Goal: Transaction & Acquisition: Purchase product/service

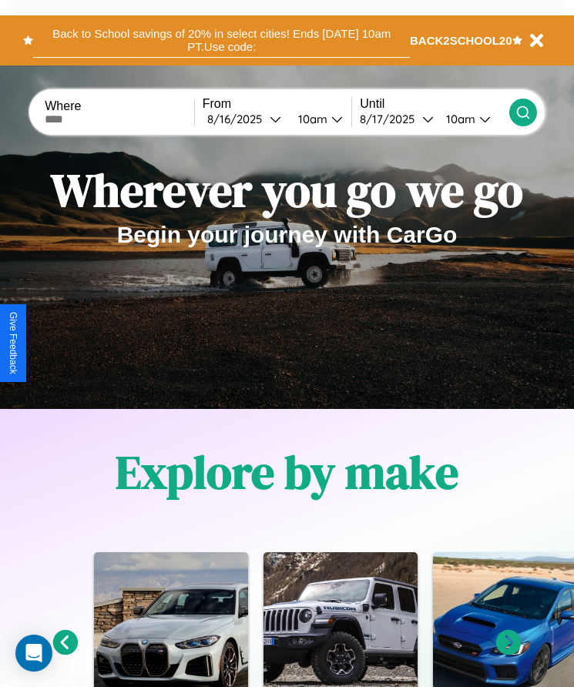
click at [221, 40] on button "Back to School savings of 20% in select cities! Ends 9/1 at 10am PT. Use code:" at bounding box center [221, 40] width 377 height 35
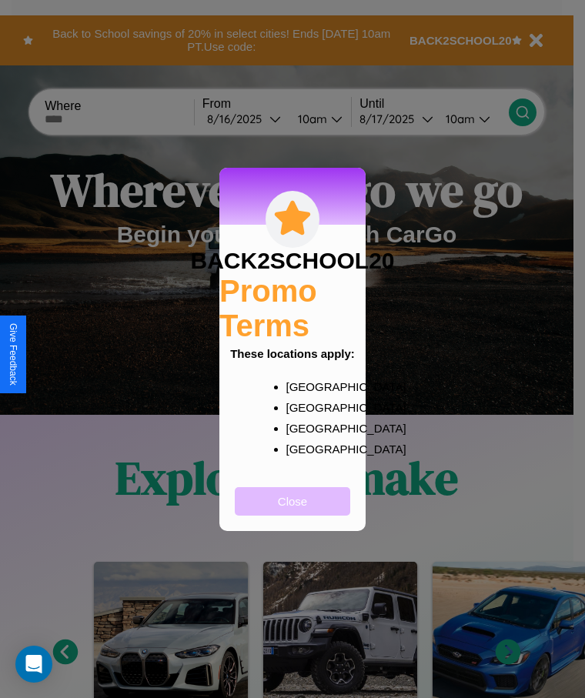
click at [293, 511] on button "Close" at bounding box center [292, 501] width 115 height 28
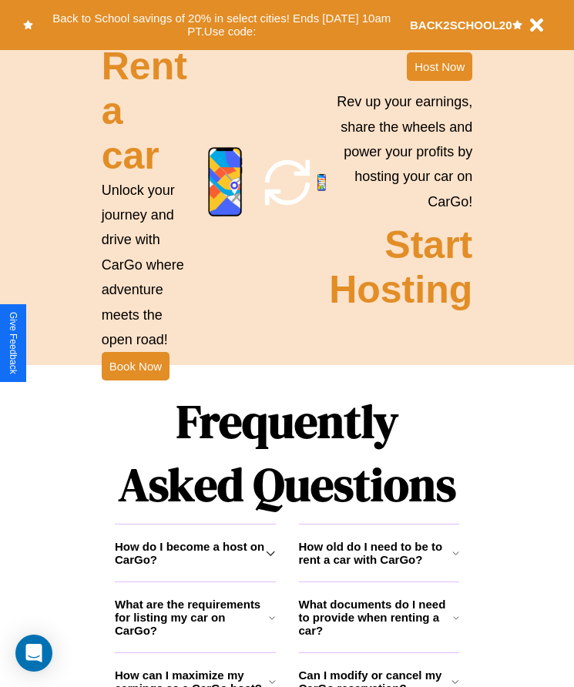
scroll to position [1729, 0]
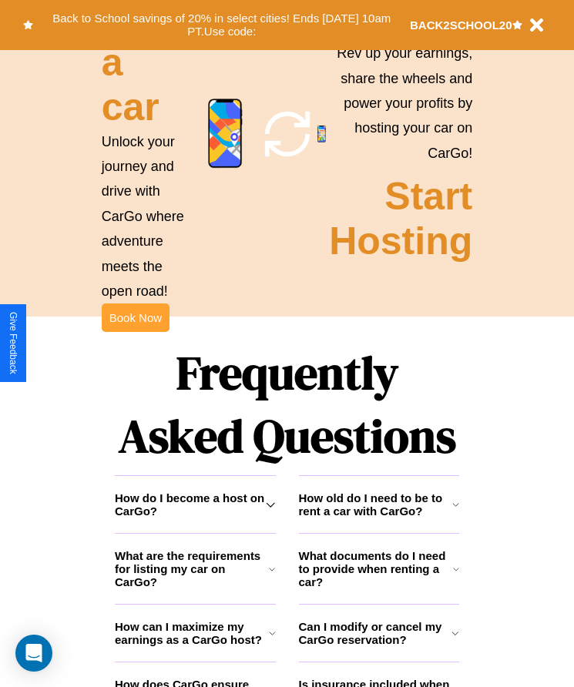
click at [135, 332] on button "Book Now" at bounding box center [136, 317] width 68 height 28
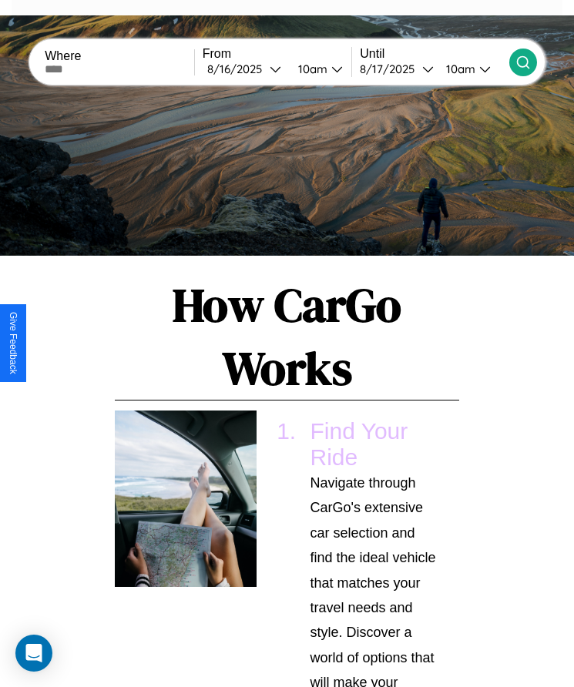
scroll to position [1961, 0]
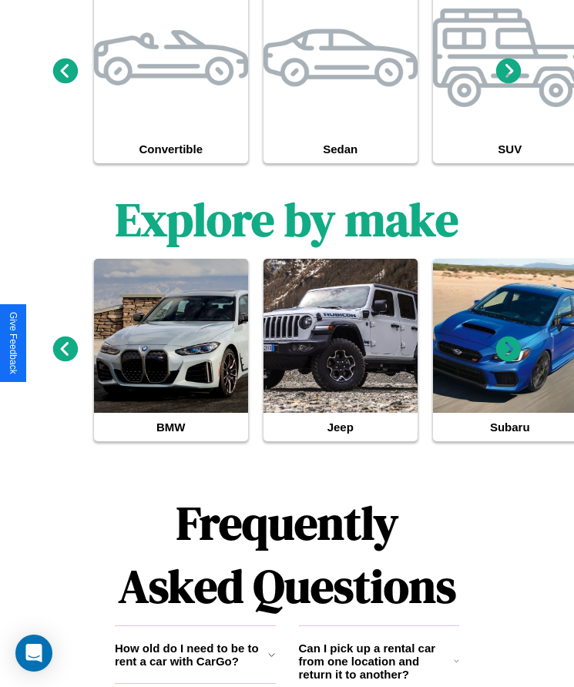
click at [195, 658] on h3 "How old do I need to be to rent a car with CarGo?" at bounding box center [191, 654] width 153 height 26
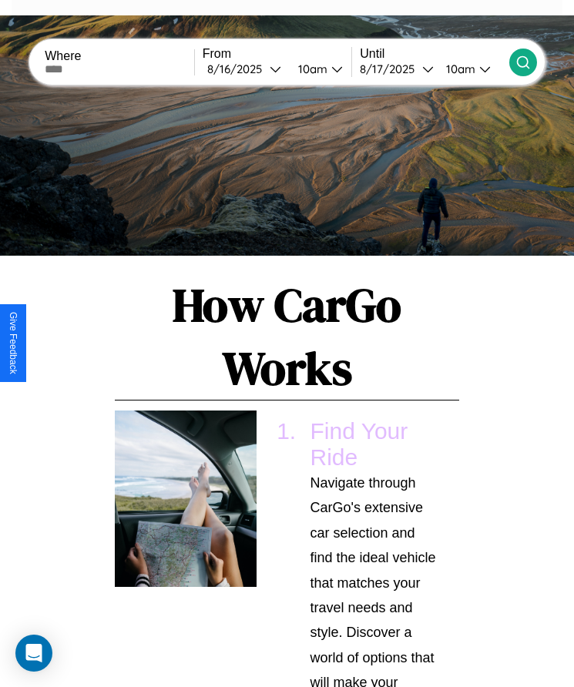
click at [121, 69] on input "text" at bounding box center [119, 69] width 149 height 12
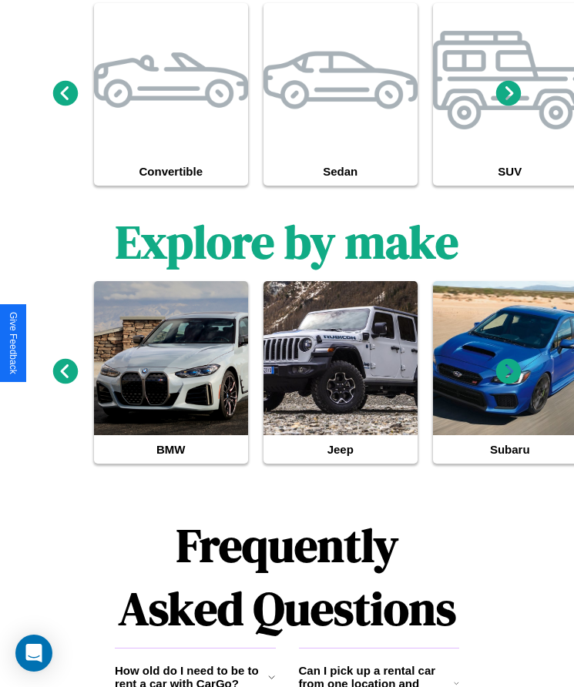
click at [271, 681] on icon at bounding box center [271, 677] width 7 height 12
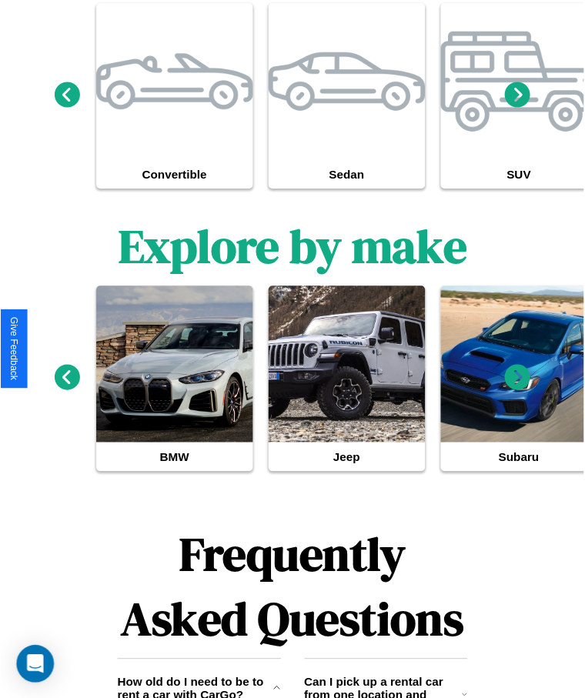
scroll to position [0, 0]
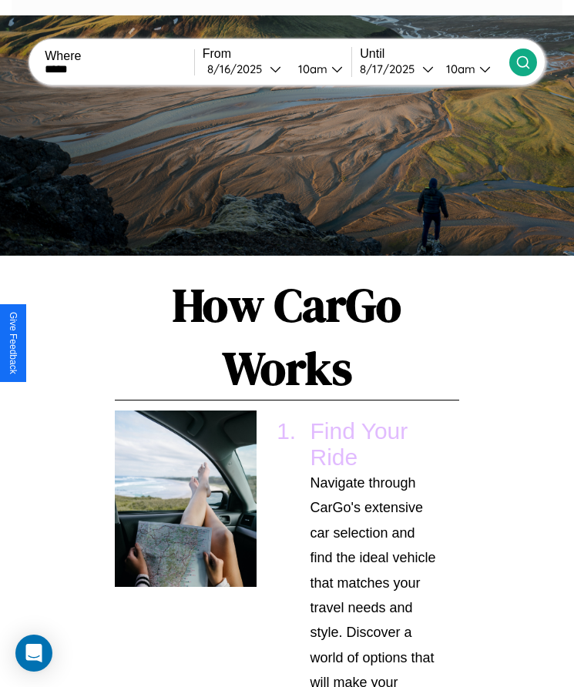
type input "*****"
click at [248, 69] on div "8 / 16 / 2025" at bounding box center [238, 69] width 62 height 15
select select "*"
select select "****"
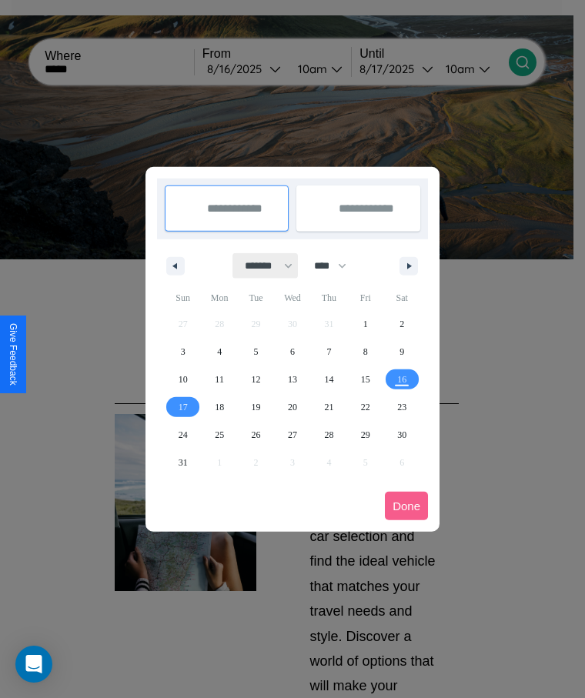
click at [262, 266] on select "******* ******** ***** ***** *** **** **** ****** ********* ******* ******** **…" at bounding box center [265, 265] width 65 height 25
select select "**"
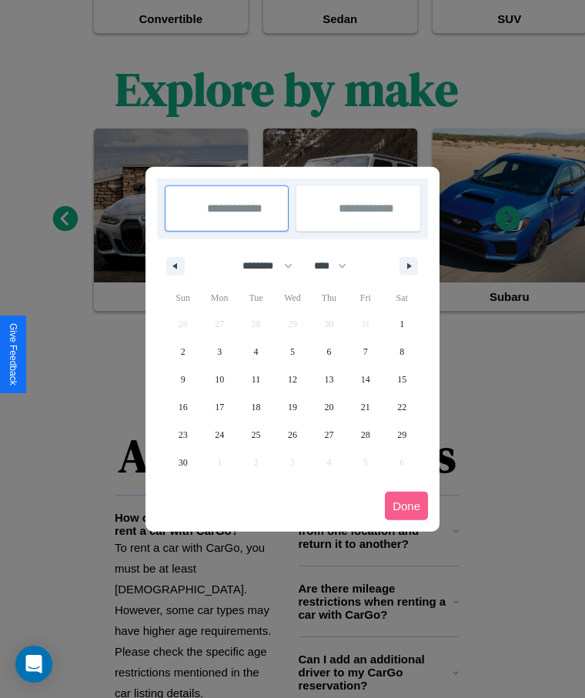
click at [195, 597] on div at bounding box center [292, 349] width 585 height 698
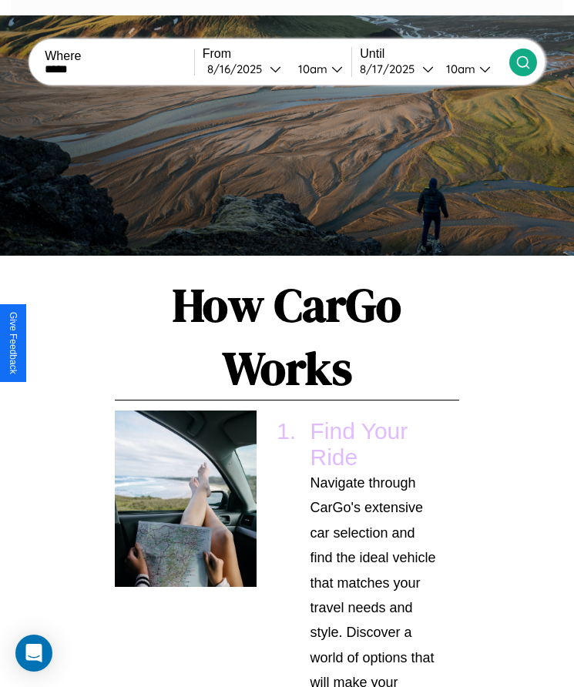
scroll to position [1974, 0]
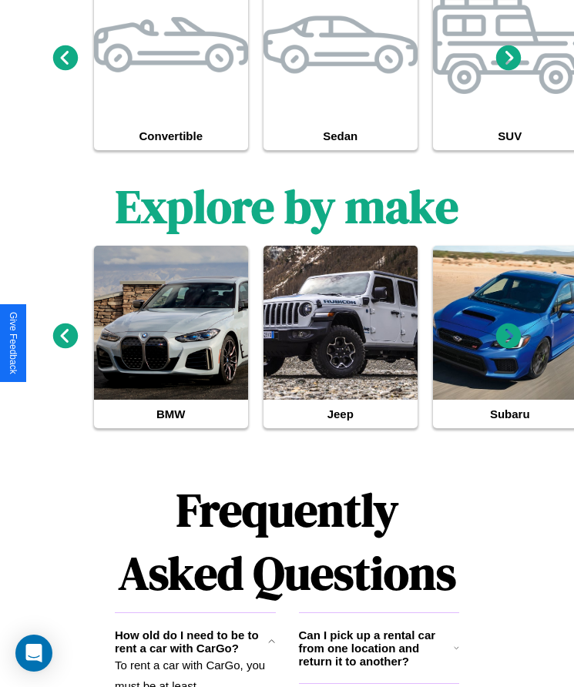
click at [378, 651] on h3 "Can I pick up a rental car from one location and return it to another?" at bounding box center [377, 647] width 156 height 39
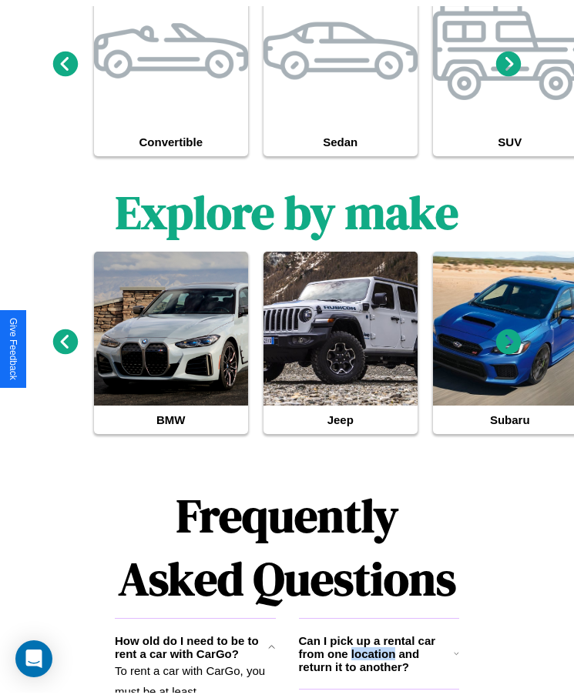
scroll to position [0, 0]
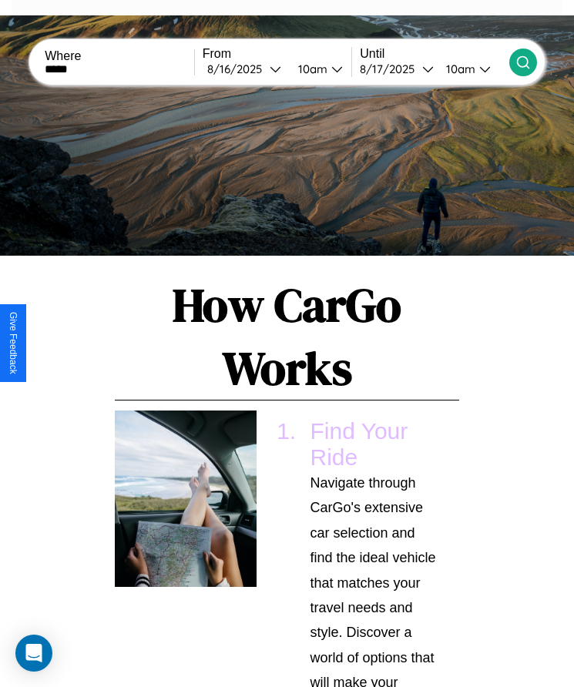
click at [522, 62] on icon at bounding box center [522, 62] width 15 height 15
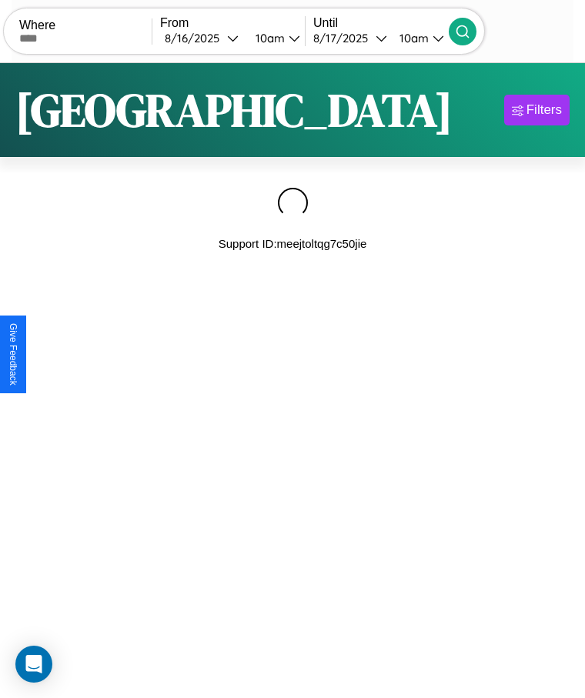
click at [0, 0] on div "Where From 8 / 16 / 2025 10am Until 8 / 17 / 2025 10am Become a Host Login Sign…" at bounding box center [292, 127] width 585 height 254
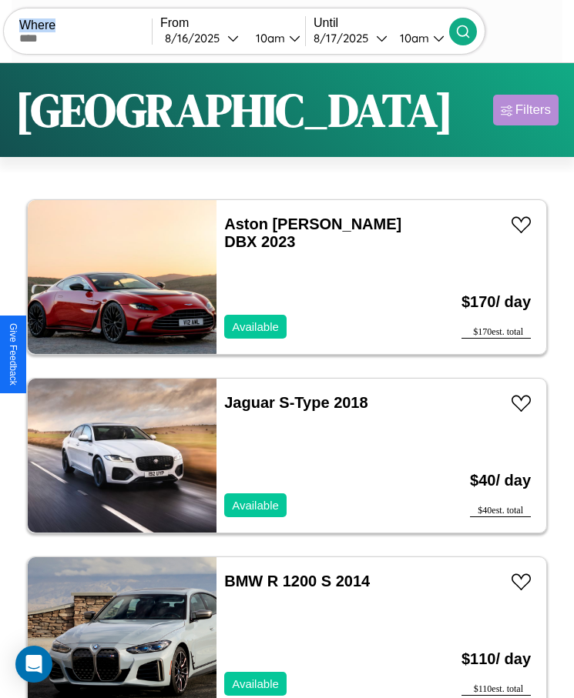
click at [525, 110] on div "Filters" at bounding box center [532, 109] width 35 height 15
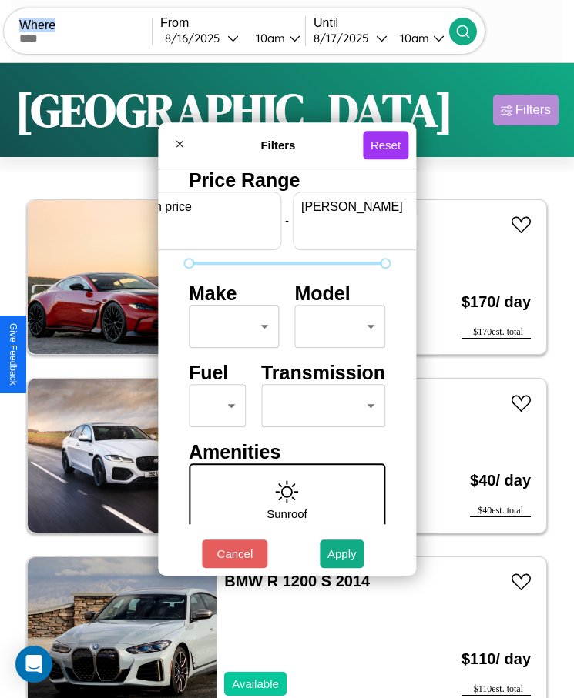
scroll to position [0, 57]
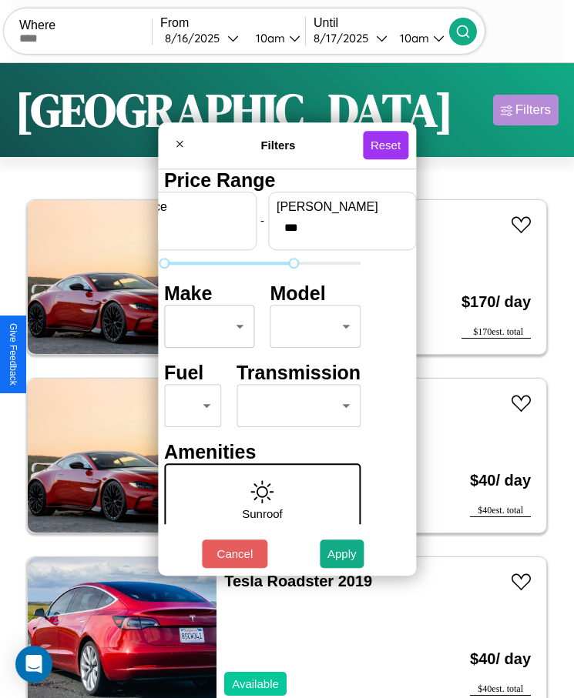
type input "***"
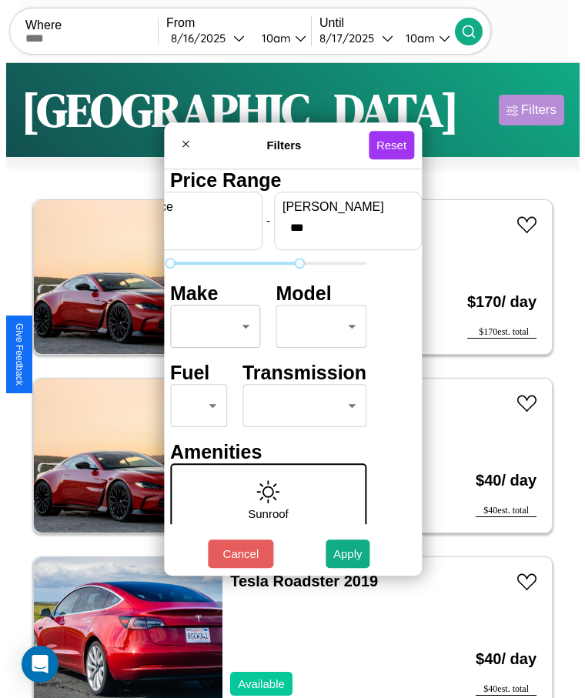
scroll to position [0, 0]
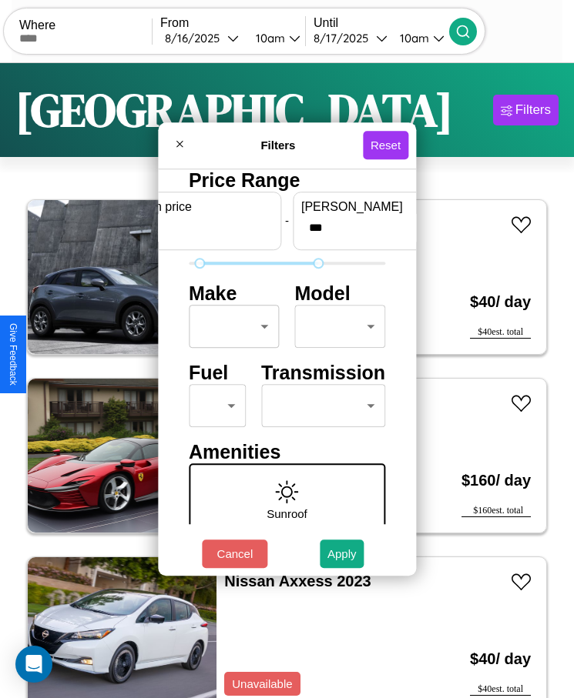
type input "**"
click at [229, 326] on body "CarGo Where From 8 / 16 / 2025 10am Until 8 / 17 / 2025 10am Become a Host Logi…" at bounding box center [287, 368] width 574 height 737
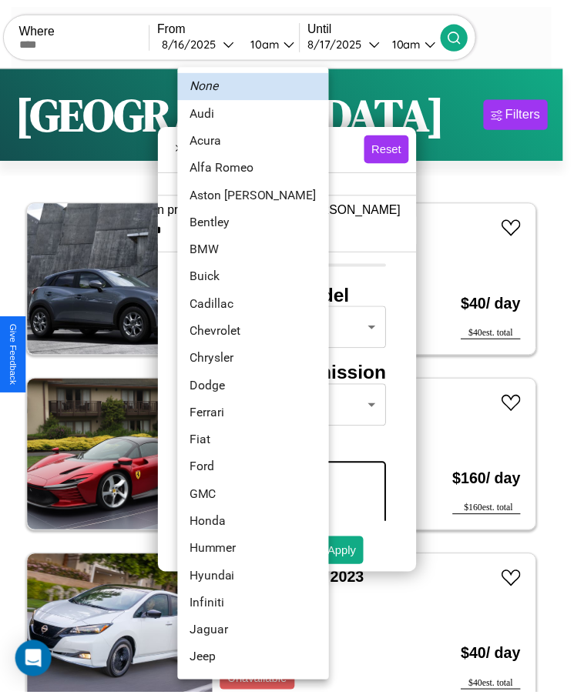
scroll to position [41, 0]
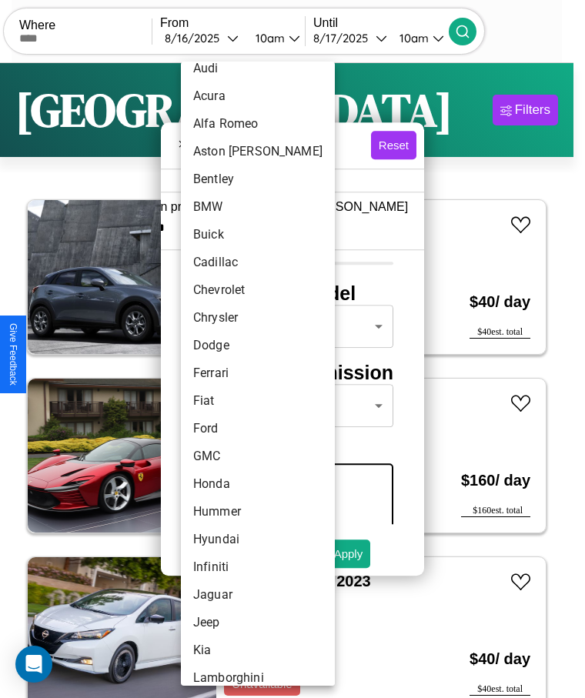
click at [229, 373] on li "Ferrari" at bounding box center [258, 374] width 154 height 28
type input "*******"
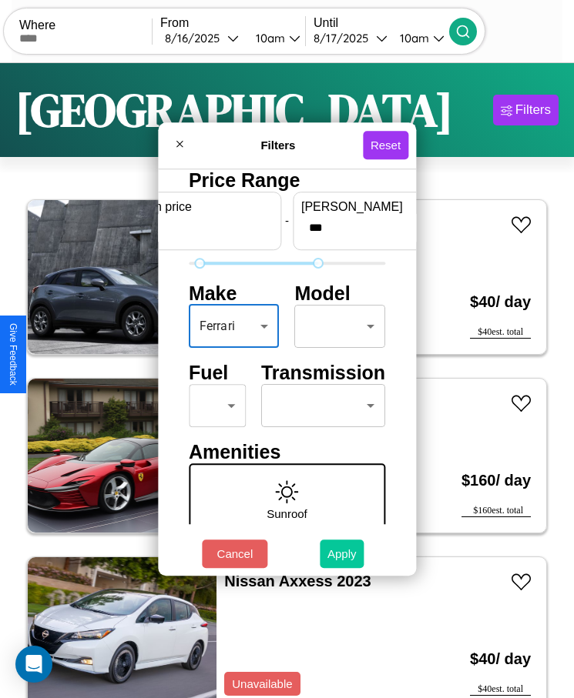
click at [342, 554] on button "Apply" at bounding box center [342, 554] width 45 height 28
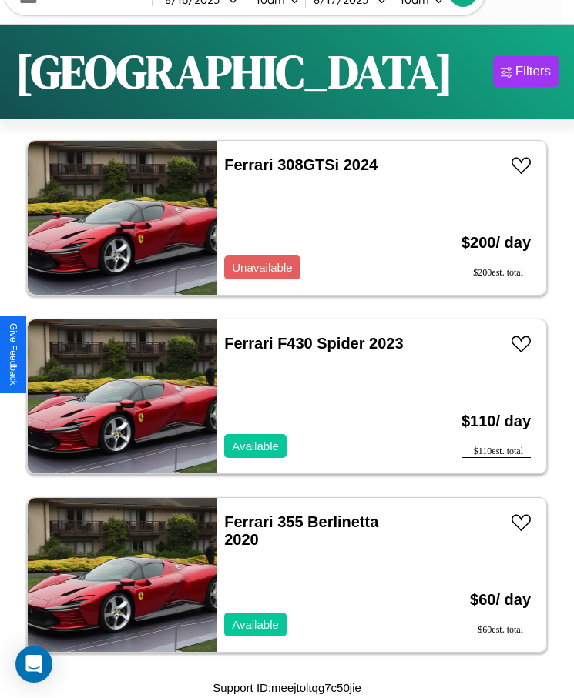
scroll to position [380, 0]
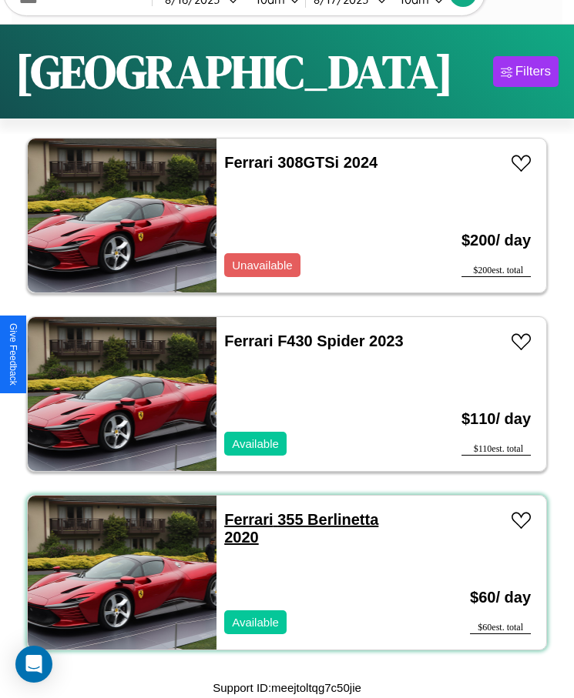
click at [243, 520] on link "Ferrari 355 Berlinetta 2020" at bounding box center [301, 528] width 154 height 35
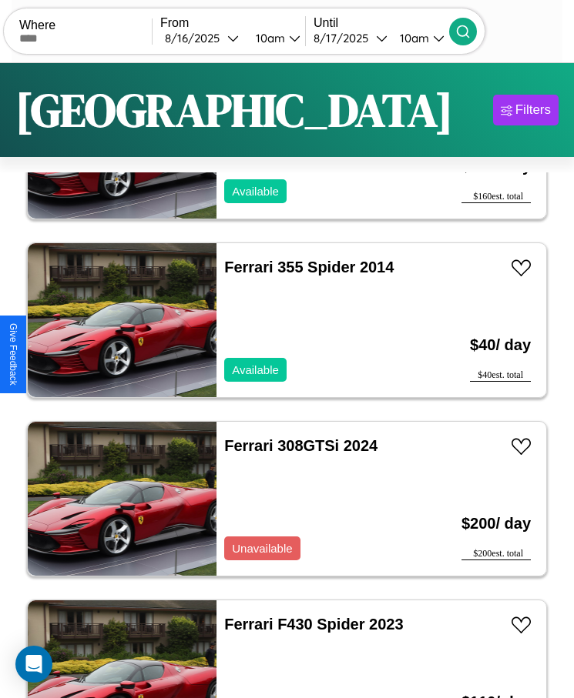
scroll to position [0, 0]
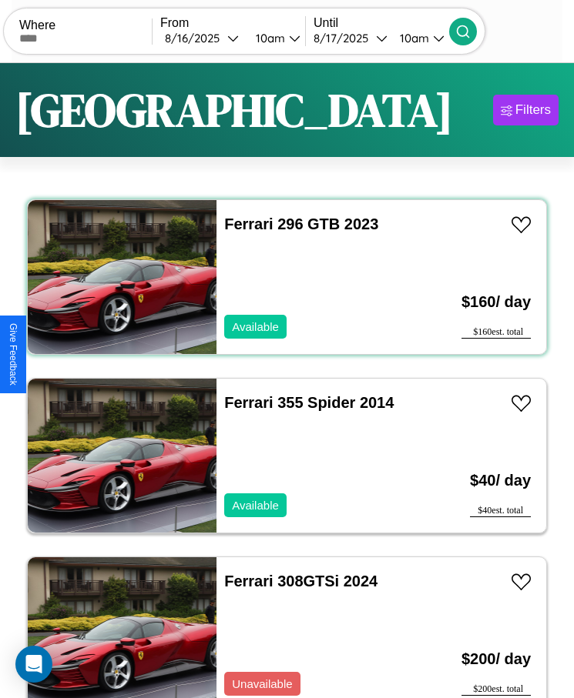
click at [281, 277] on div "Ferrari 296 GTB 2023 Available" at bounding box center [318, 277] width 204 height 154
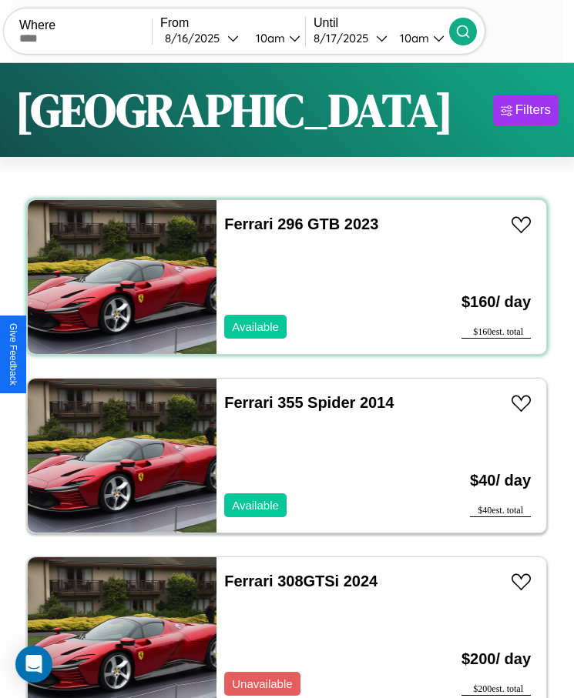
click at [281, 277] on div "Ferrari 296 GTB 2023 Available" at bounding box center [318, 277] width 204 height 154
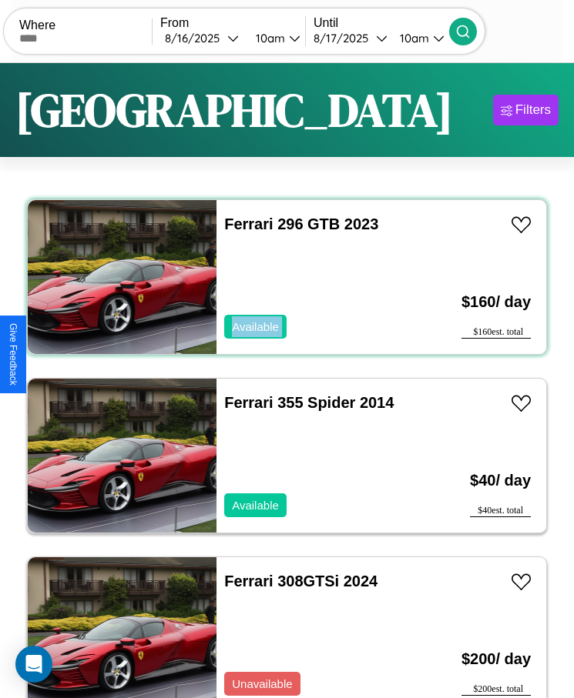
click at [281, 277] on div "Ferrari 296 GTB 2023 Available" at bounding box center [318, 277] width 204 height 154
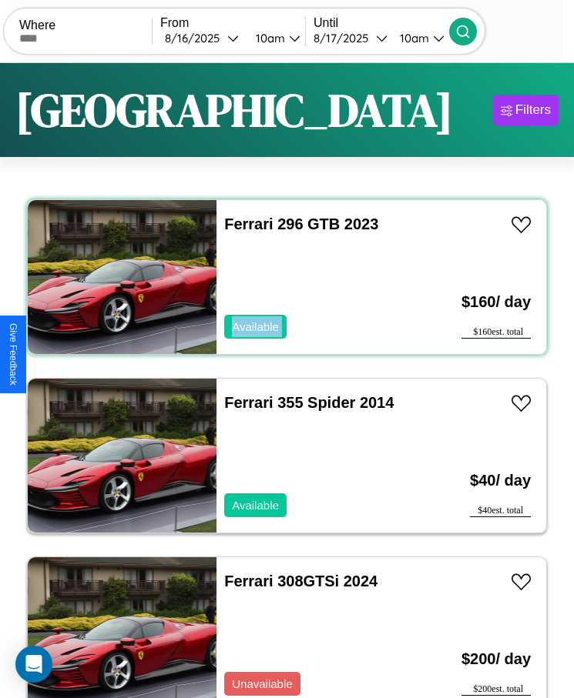
click at [281, 277] on div "Ferrari 296 GTB 2023 Available" at bounding box center [318, 277] width 204 height 154
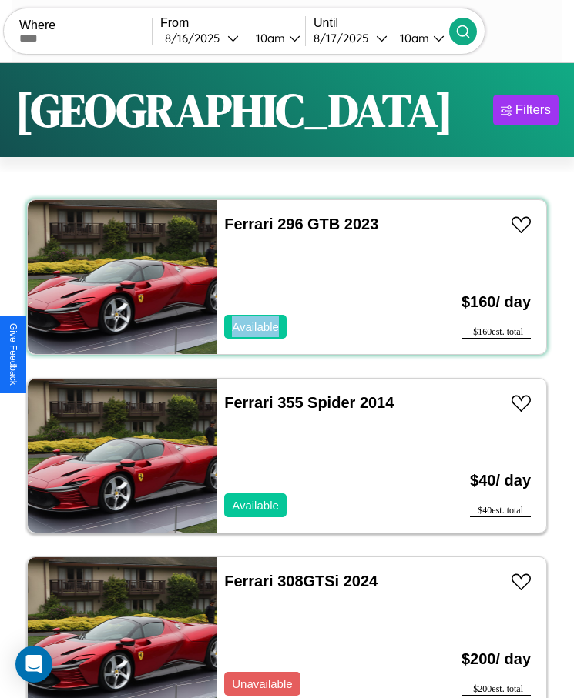
click at [281, 277] on div "Ferrari 296 GTB 2023 Available" at bounding box center [318, 277] width 204 height 154
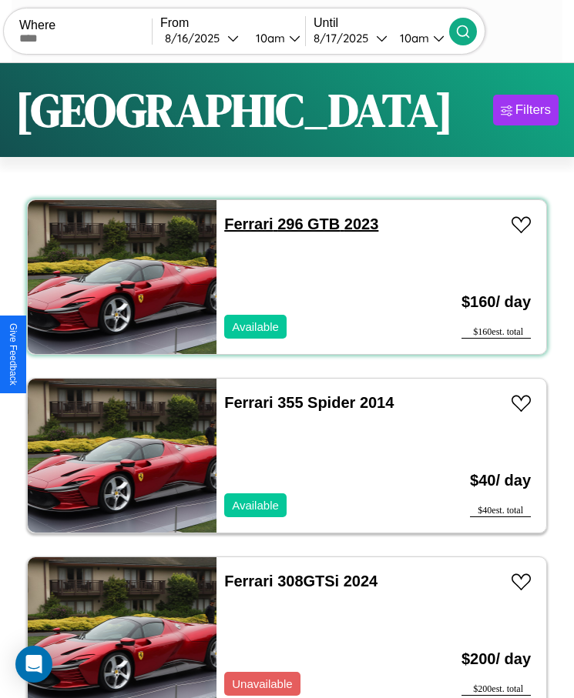
click at [243, 224] on link "Ferrari 296 GTB 2023" at bounding box center [301, 224] width 154 height 17
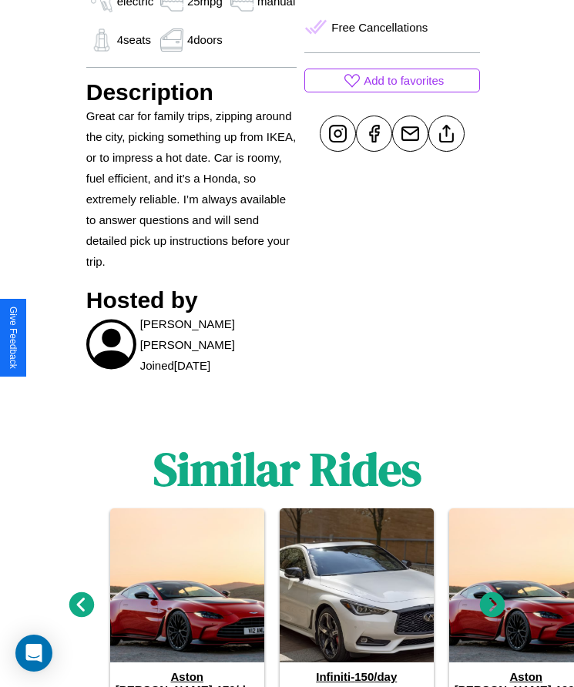
scroll to position [835, 0]
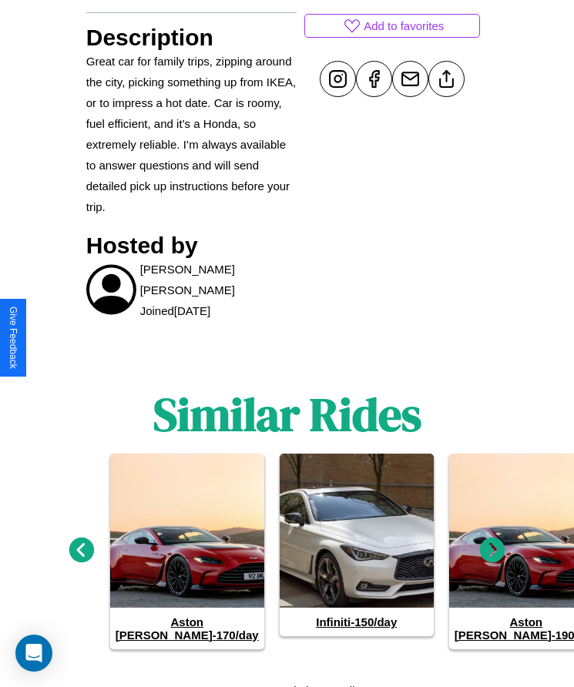
click at [81, 544] on icon at bounding box center [81, 549] width 25 height 25
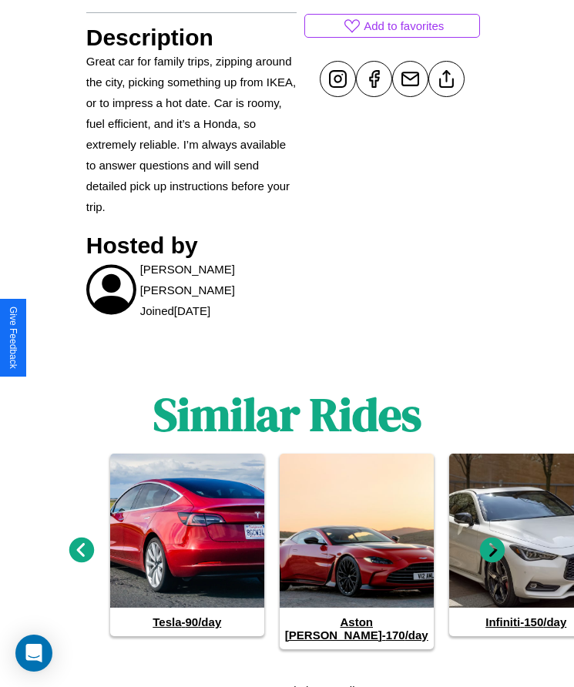
click at [81, 544] on icon at bounding box center [81, 549] width 25 height 25
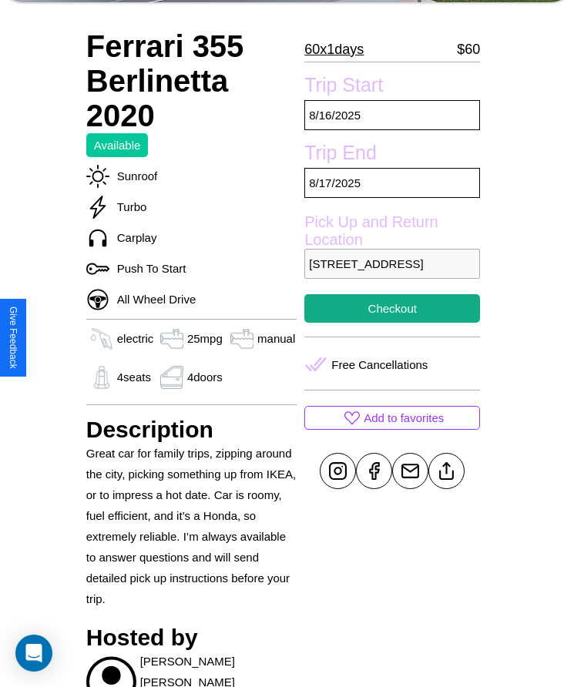
scroll to position [429, 0]
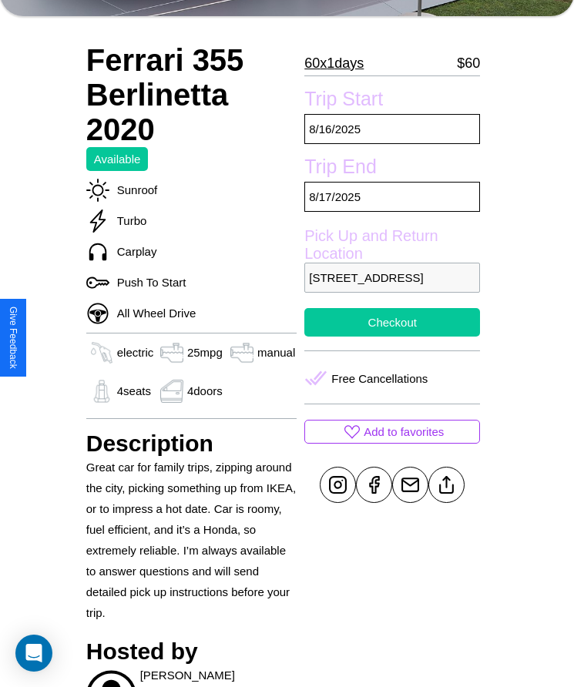
click at [392, 336] on button "Checkout" at bounding box center [392, 322] width 176 height 28
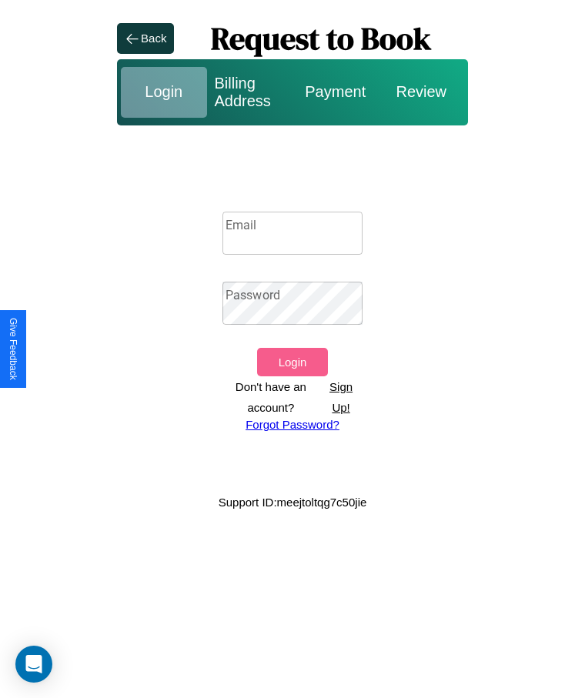
click at [341, 397] on p "Sign Up!" at bounding box center [341, 398] width 43 height 42
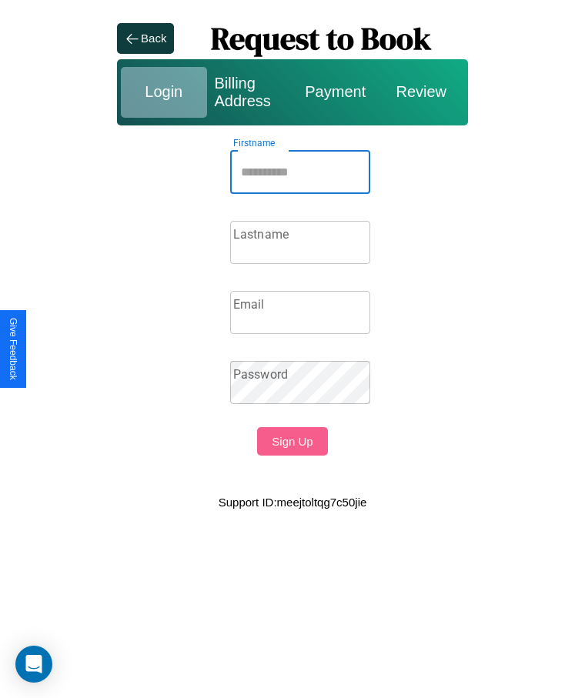
click at [300, 172] on input "Firstname" at bounding box center [300, 172] width 140 height 43
type input "*****"
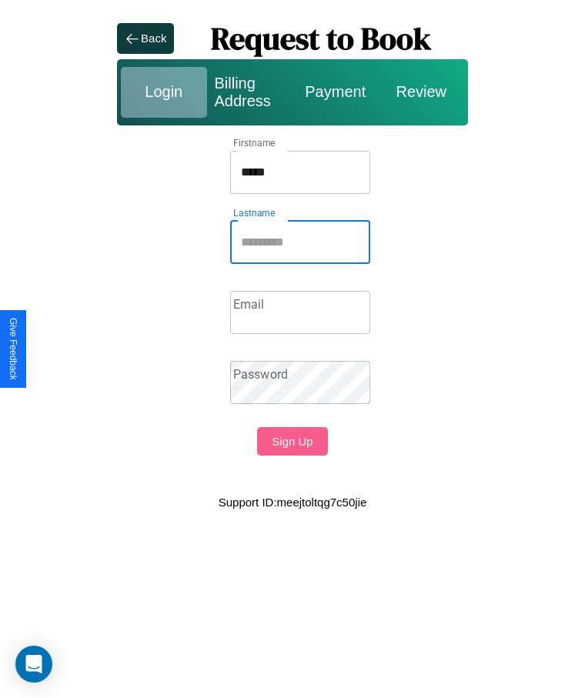
click at [300, 242] on input "Lastname" at bounding box center [300, 242] width 140 height 43
type input "*****"
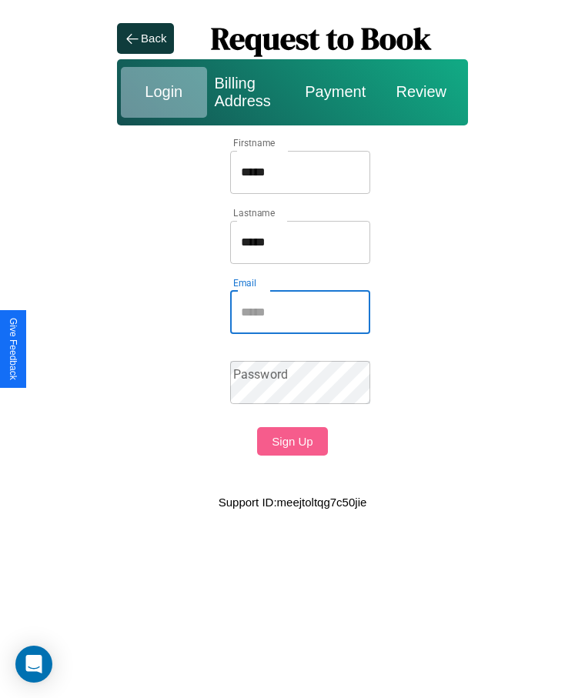
click at [300, 312] on input "Email" at bounding box center [300, 312] width 140 height 43
type input "**********"
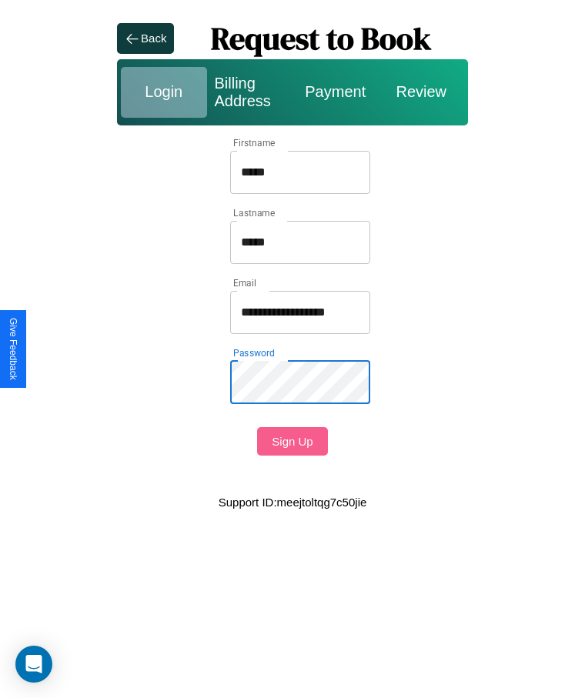
click at [292, 441] on button "Sign Up" at bounding box center [292, 441] width 70 height 28
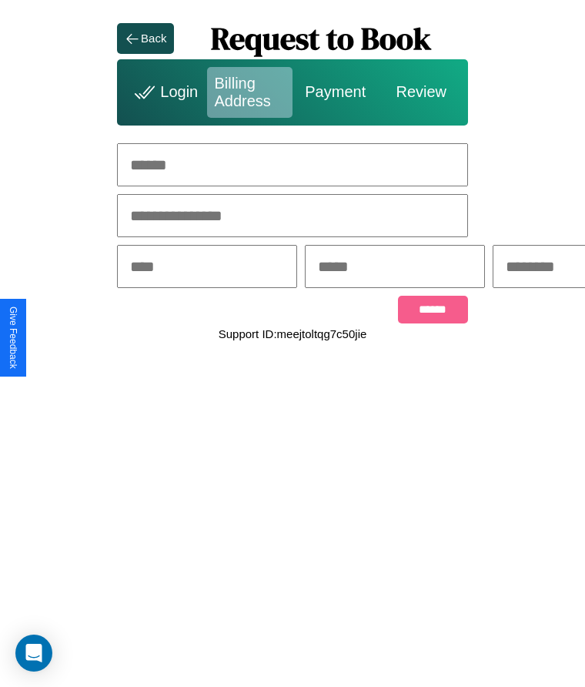
click at [146, 38] on div "Back" at bounding box center [153, 38] width 25 height 13
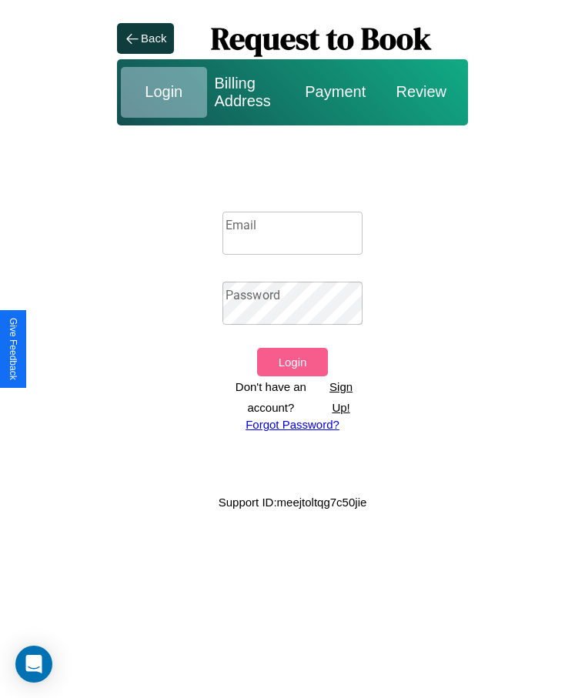
click at [163, 92] on div "Login" at bounding box center [164, 92] width 86 height 51
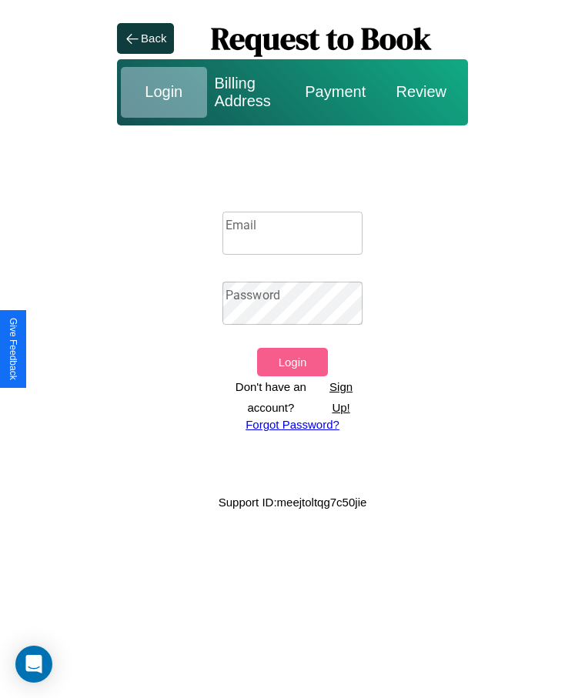
click at [163, 92] on div "Login" at bounding box center [164, 92] width 86 height 51
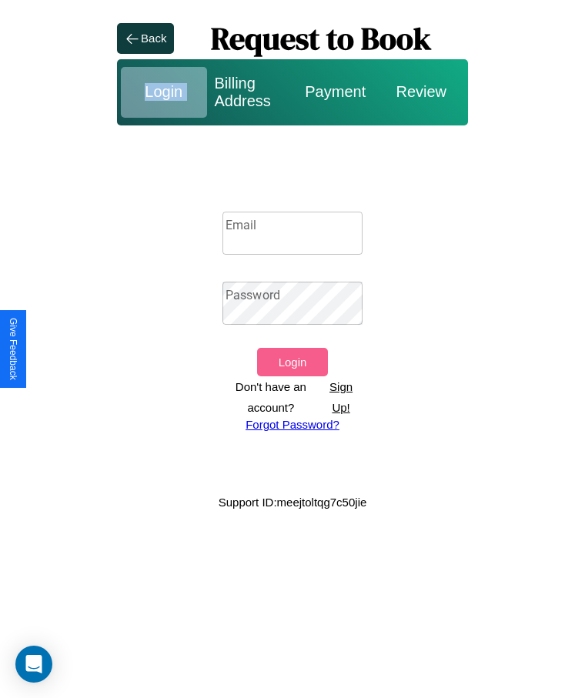
click at [163, 92] on div "Login" at bounding box center [164, 92] width 86 height 51
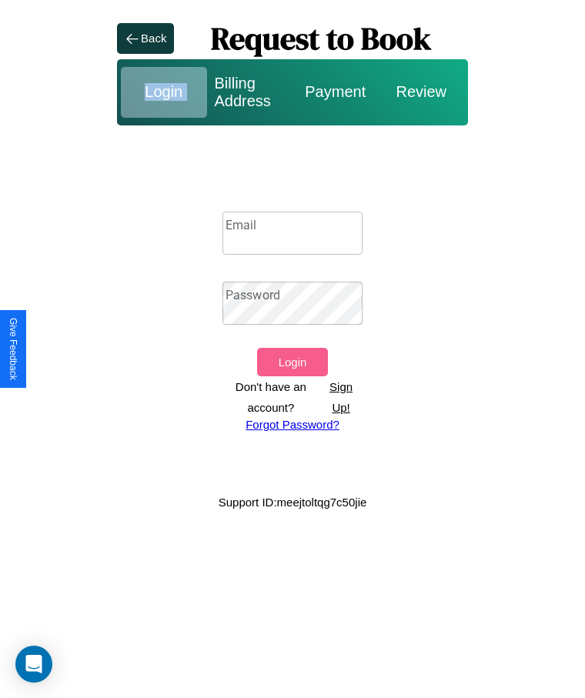
click at [163, 92] on div "Login" at bounding box center [164, 92] width 86 height 51
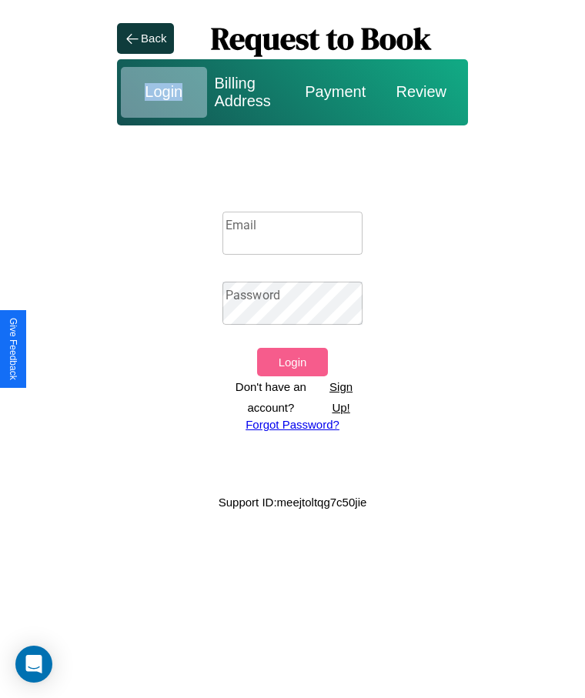
click at [163, 92] on div "Login" at bounding box center [164, 92] width 86 height 51
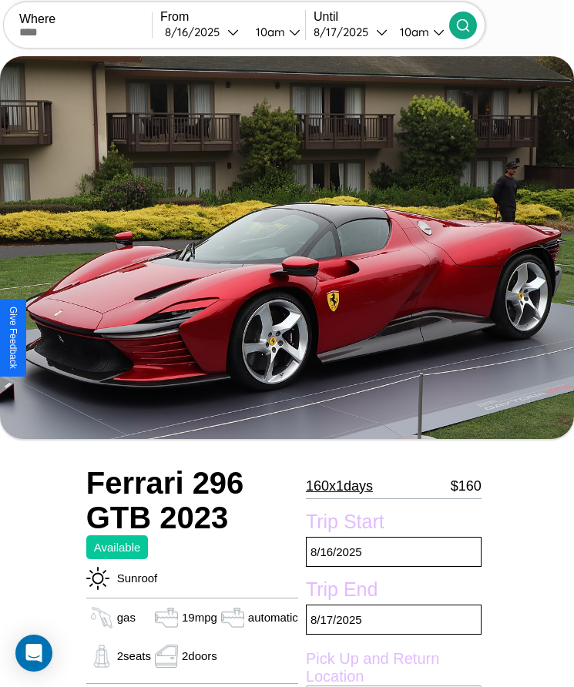
scroll to position [373, 0]
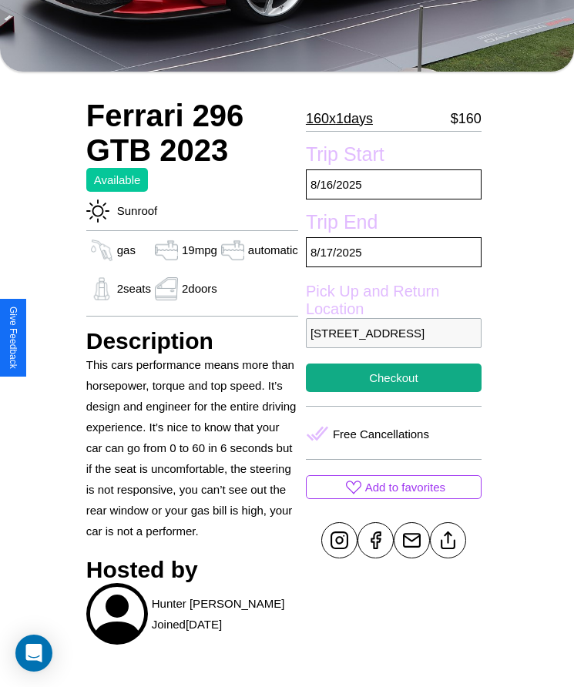
click at [392, 343] on p "[STREET_ADDRESS]" at bounding box center [394, 333] width 176 height 30
click at [392, 343] on p "7233 Chestnut Street Delhi Delhi 37248 India" at bounding box center [394, 333] width 176 height 30
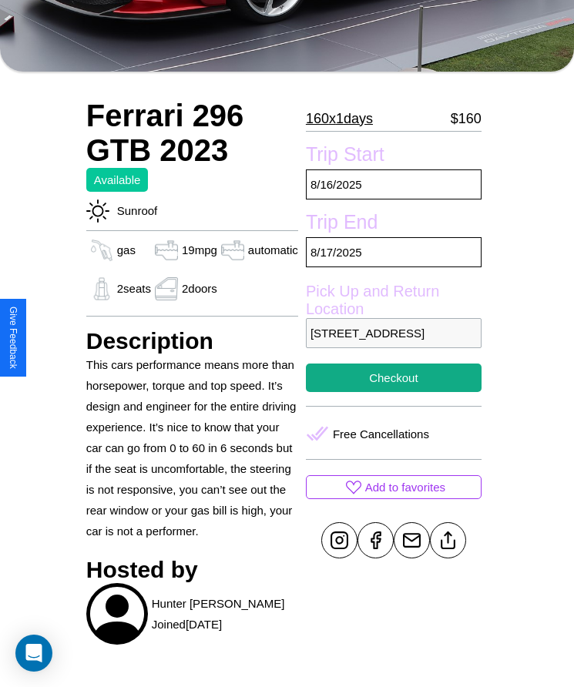
click at [392, 343] on p "7233 Chestnut Street Delhi Delhi 37248 India" at bounding box center [394, 333] width 176 height 30
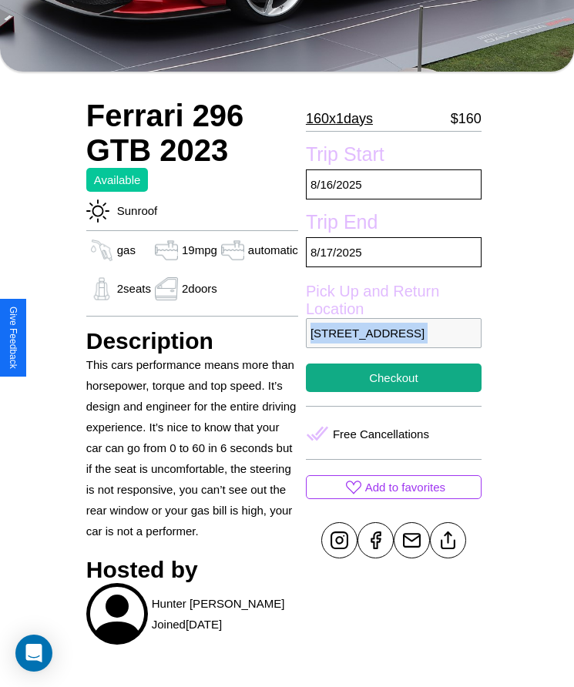
click at [392, 343] on p "7233 Chestnut Street Delhi Delhi 37248 India" at bounding box center [394, 333] width 176 height 30
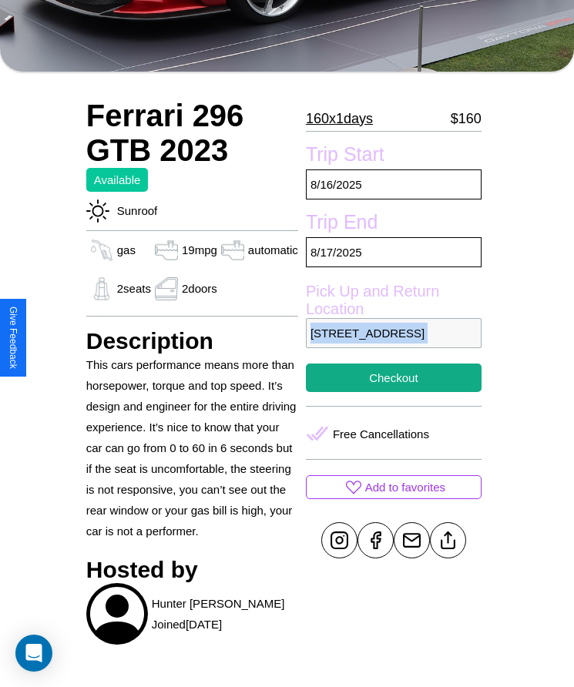
click at [392, 343] on p "7233 Chestnut Street Delhi Delhi 37248 India" at bounding box center [394, 333] width 176 height 30
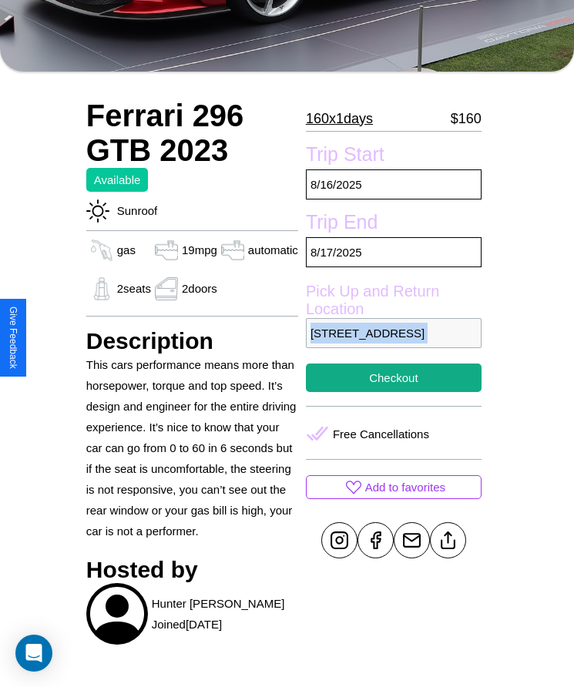
click at [392, 343] on p "7233 Chestnut Street Delhi Delhi 37248 India" at bounding box center [394, 333] width 176 height 30
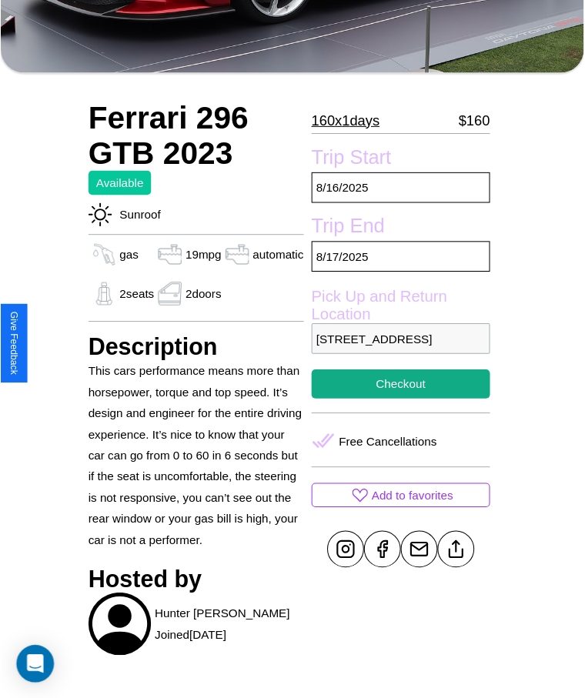
scroll to position [215, 0]
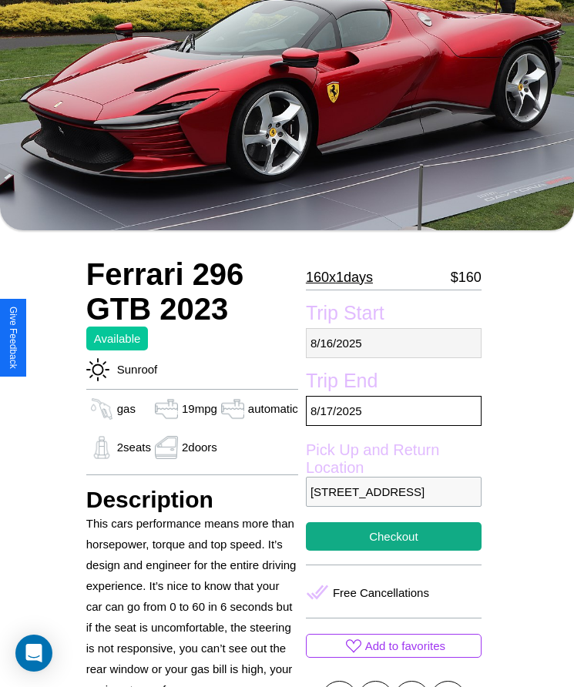
click at [392, 343] on p "8 / 16 / 2025" at bounding box center [394, 343] width 176 height 30
select select "*"
select select "****"
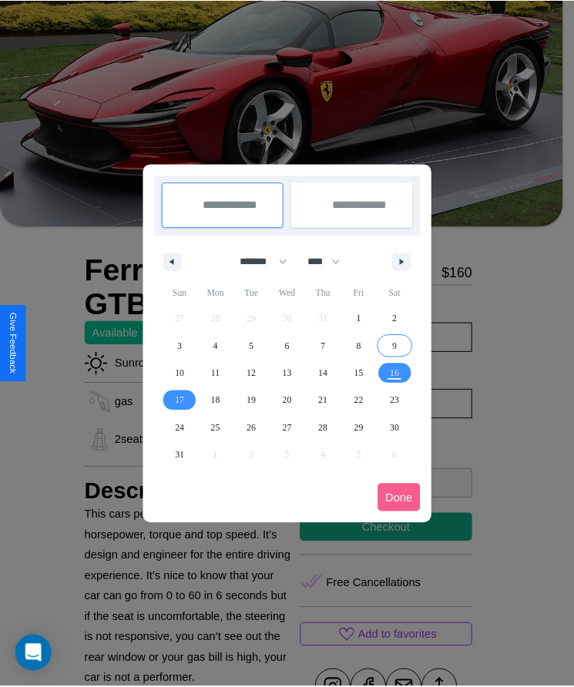
scroll to position [0, 0]
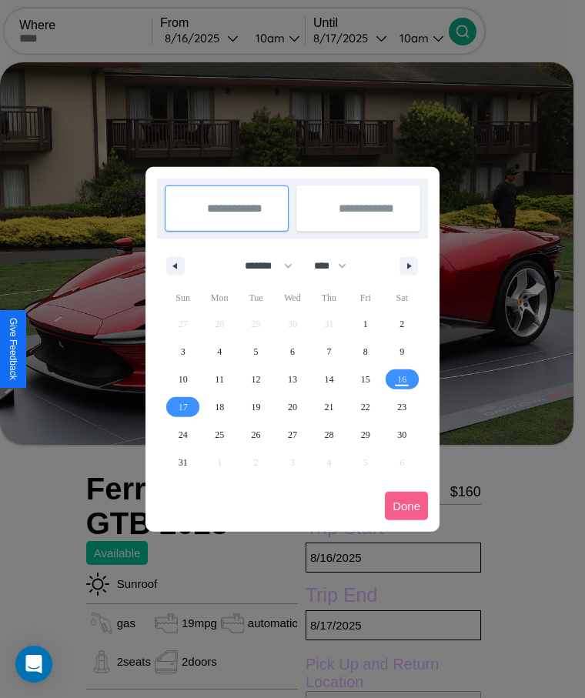
click at [223, 38] on div at bounding box center [292, 349] width 585 height 698
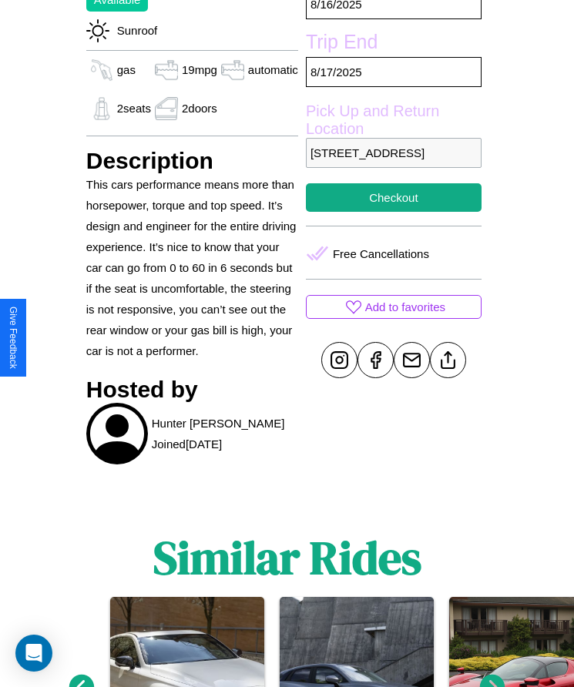
scroll to position [591, 0]
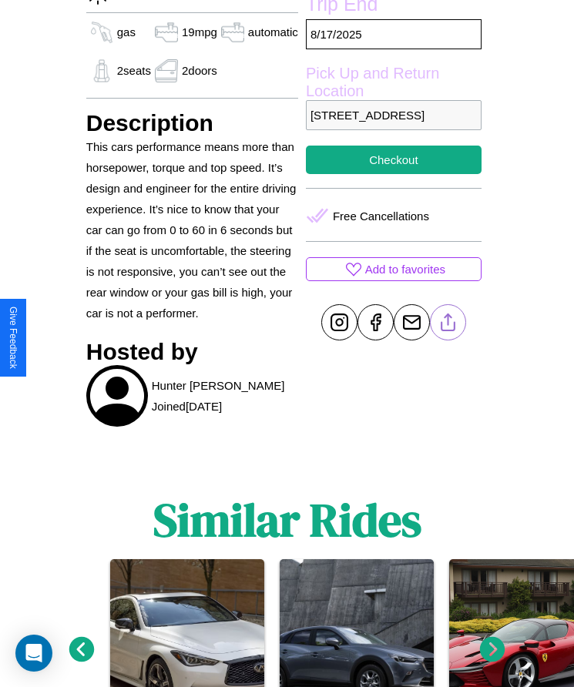
click at [447, 325] on line at bounding box center [447, 319] width 0 height 11
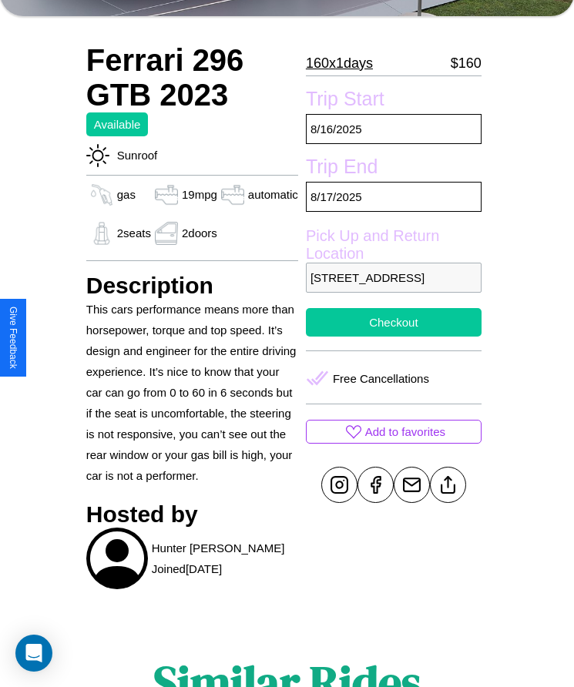
click at [392, 336] on button "Checkout" at bounding box center [394, 322] width 176 height 28
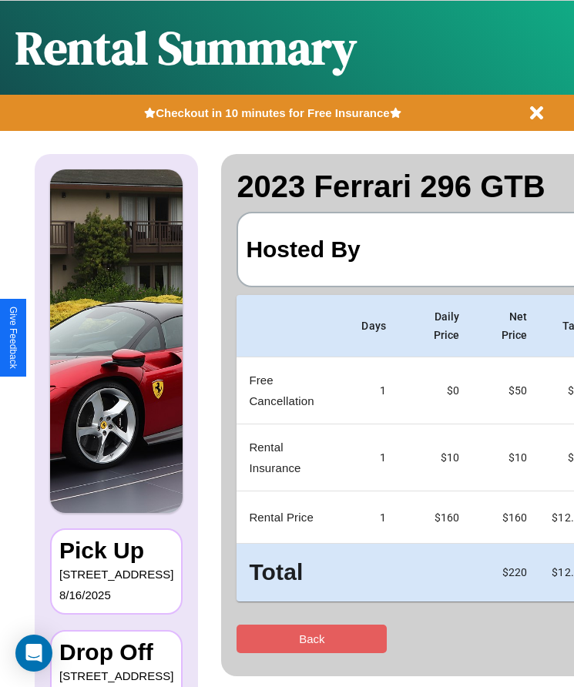
scroll to position [0, 91]
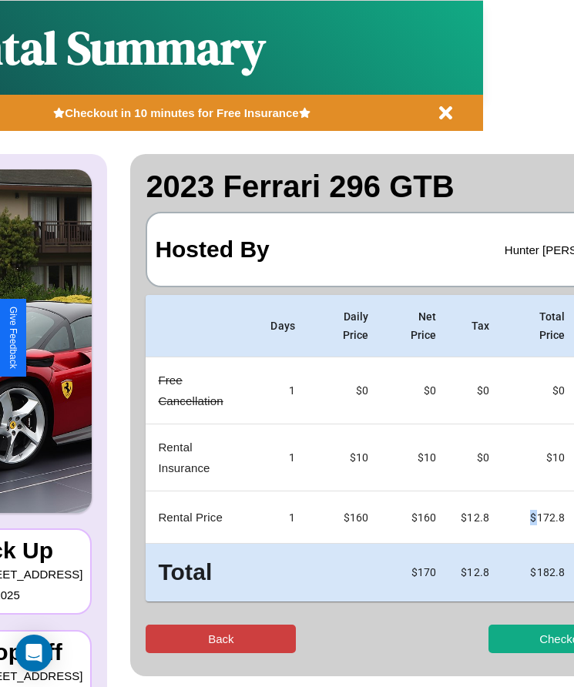
click at [160, 638] on button "Back" at bounding box center [221, 638] width 150 height 28
